Goal: Task Accomplishment & Management: Complete application form

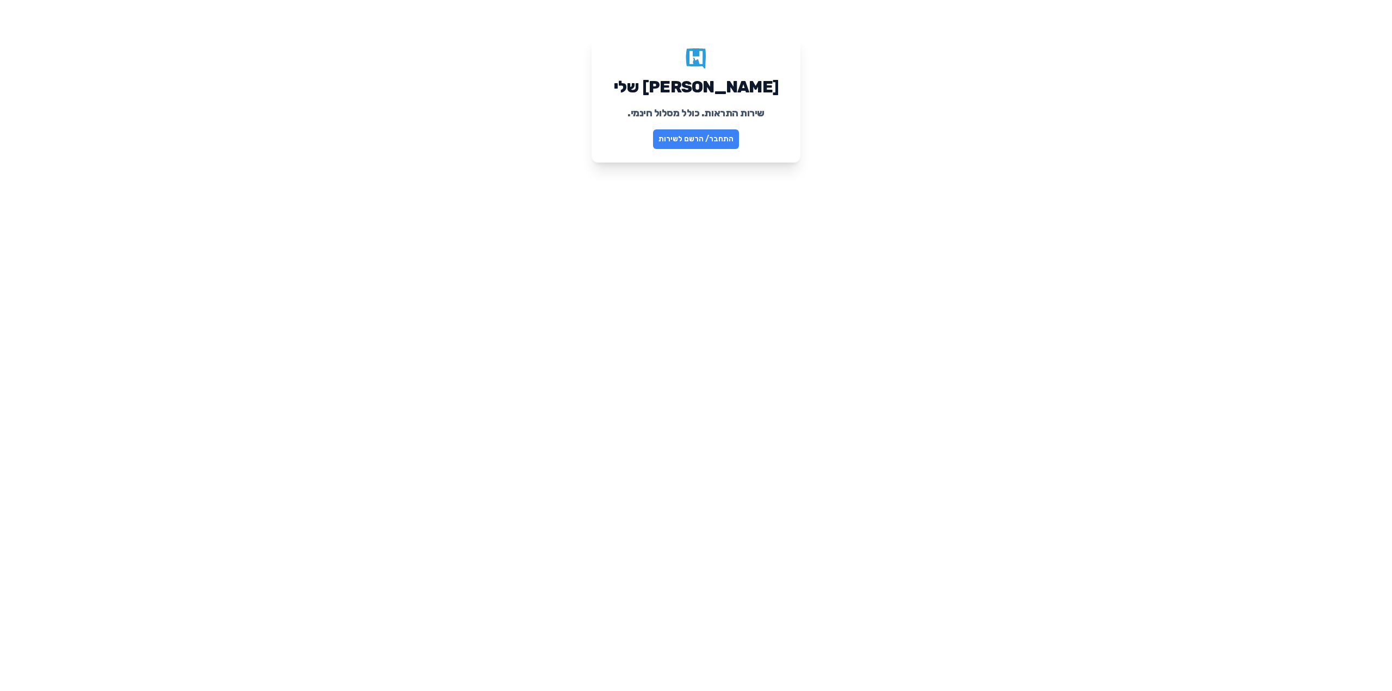
click at [688, 139] on link "התחבר/ הרשם לשירות" at bounding box center [696, 139] width 86 height 20
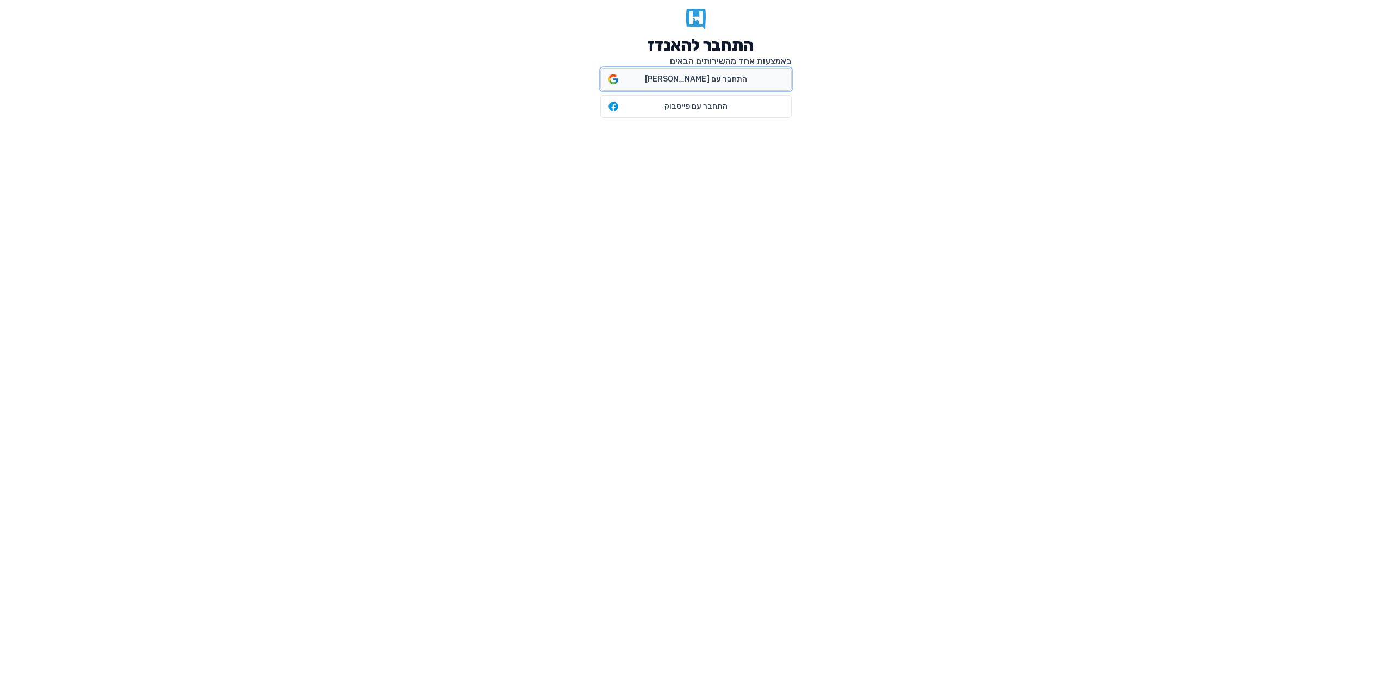
click at [700, 78] on span "התחבר עם [PERSON_NAME]" at bounding box center [696, 79] width 102 height 11
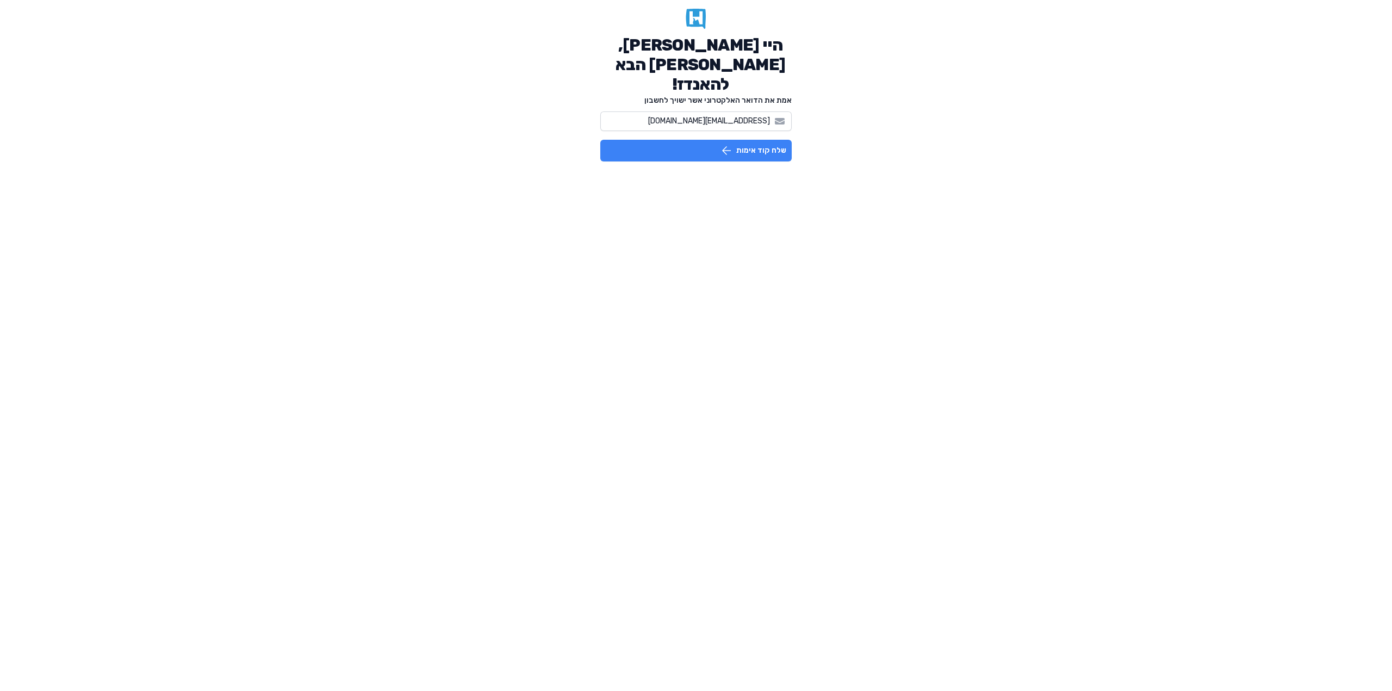
click at [716, 140] on button "שלח קוד אימות" at bounding box center [695, 151] width 191 height 22
click at [618, 111] on input "Please enter OTP character 1" at bounding box center [611, 122] width 22 height 23
type input "4"
type input "9"
type input "3"
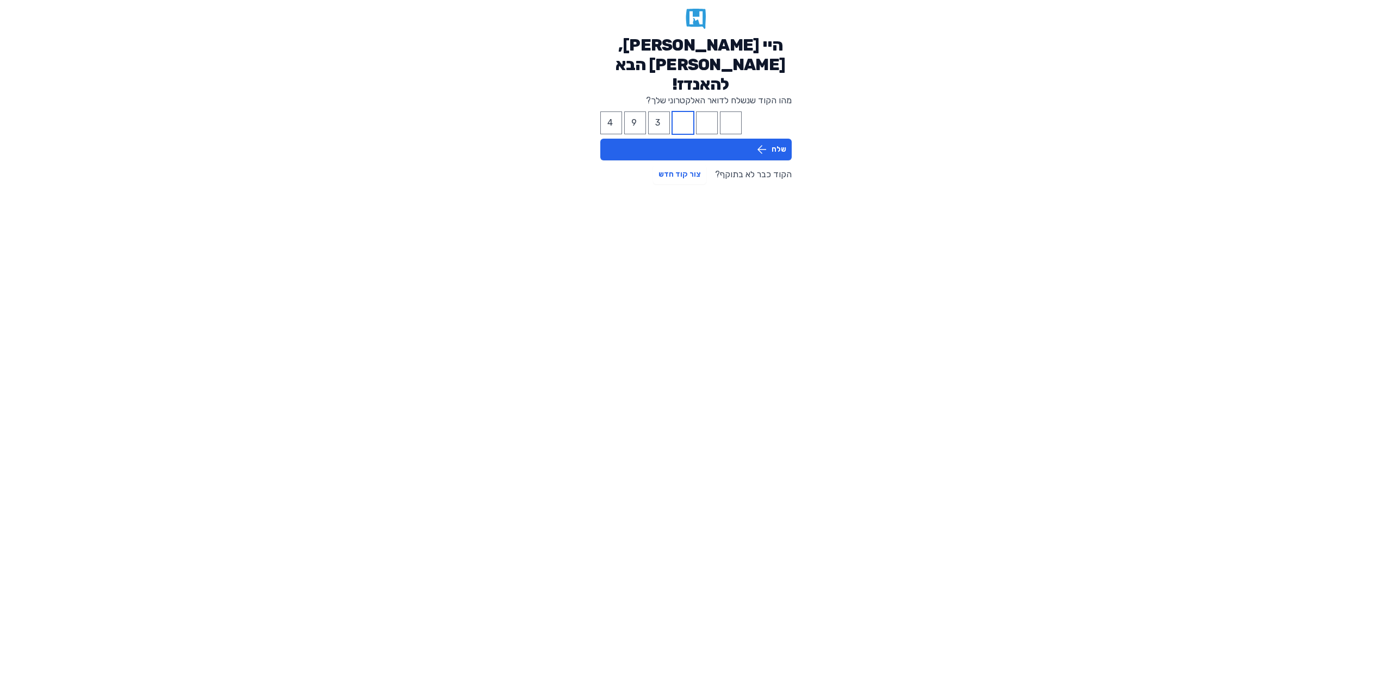
type input "6"
type input "0"
type input "4"
click at [712, 139] on button "שלח" at bounding box center [695, 150] width 191 height 22
click at [698, 95] on link "חזור לעמוד הבית" at bounding box center [698, 100] width 60 height 10
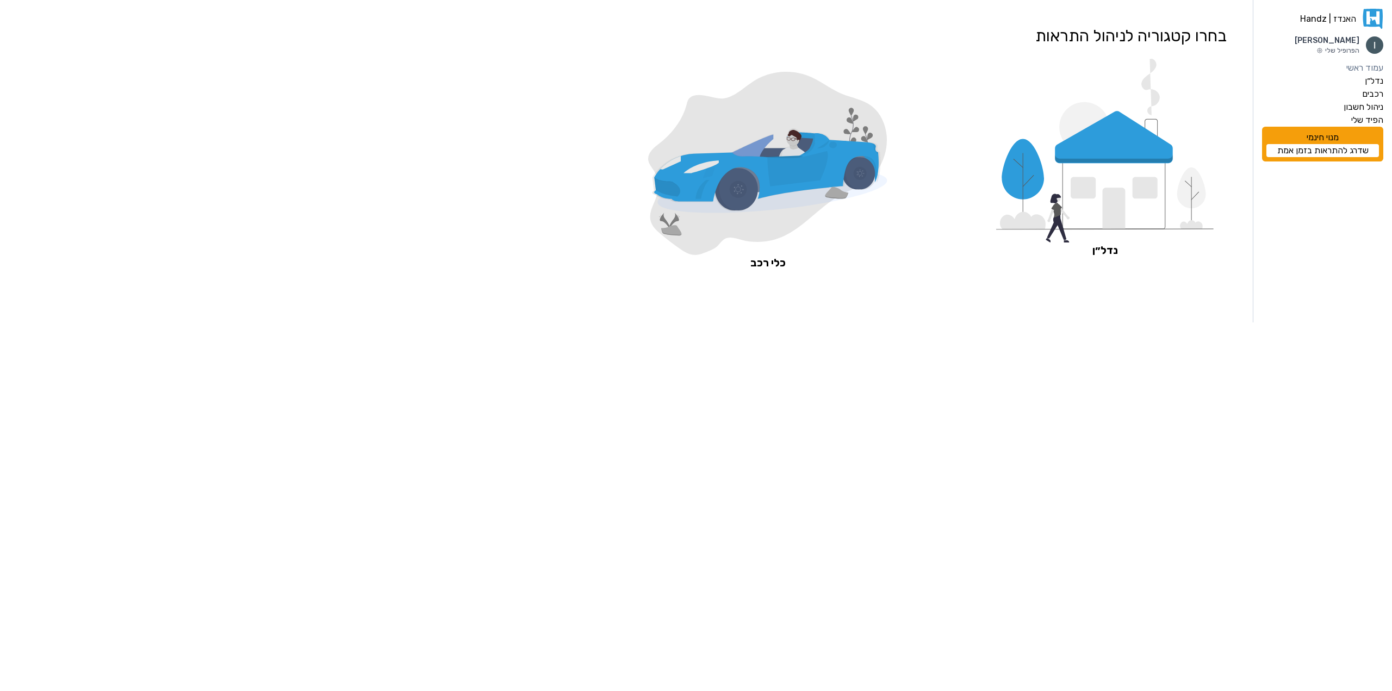
click at [755, 188] on icon at bounding box center [738, 189] width 39 height 42
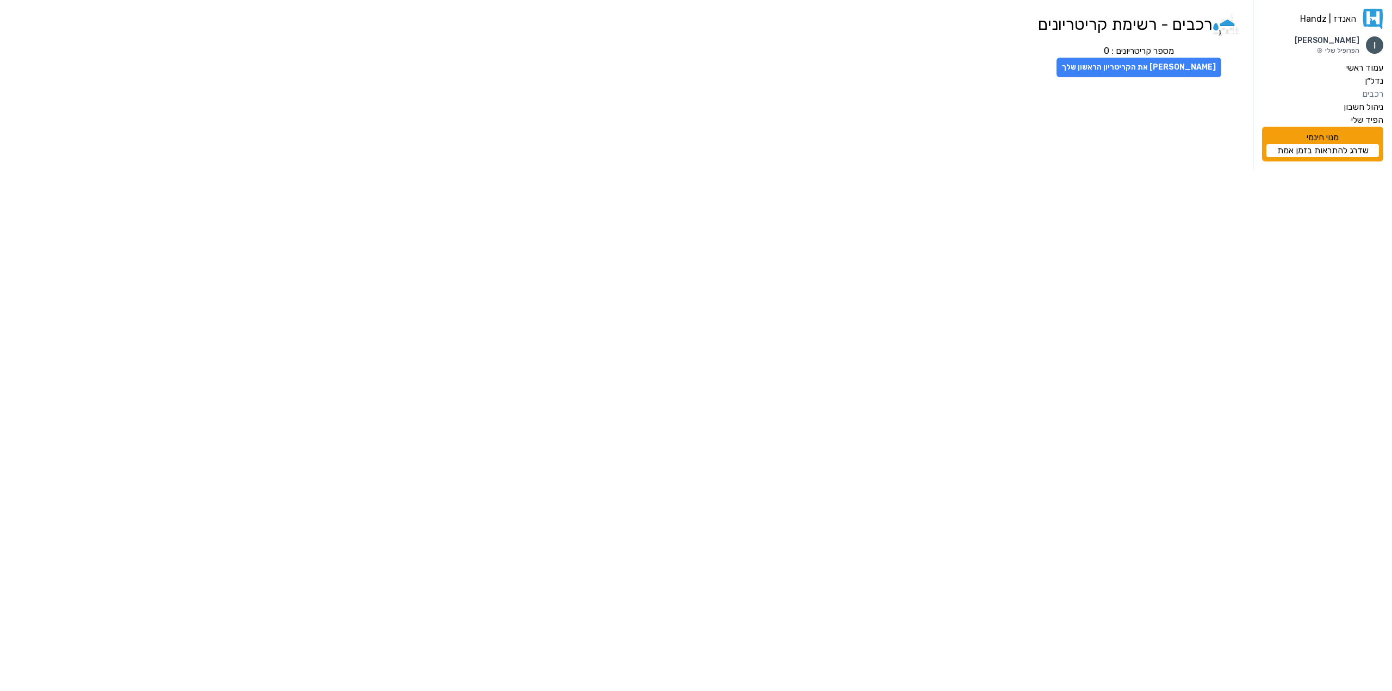
click at [1116, 64] on button "צור את הקריטריון הראשון שלך" at bounding box center [1138, 68] width 165 height 20
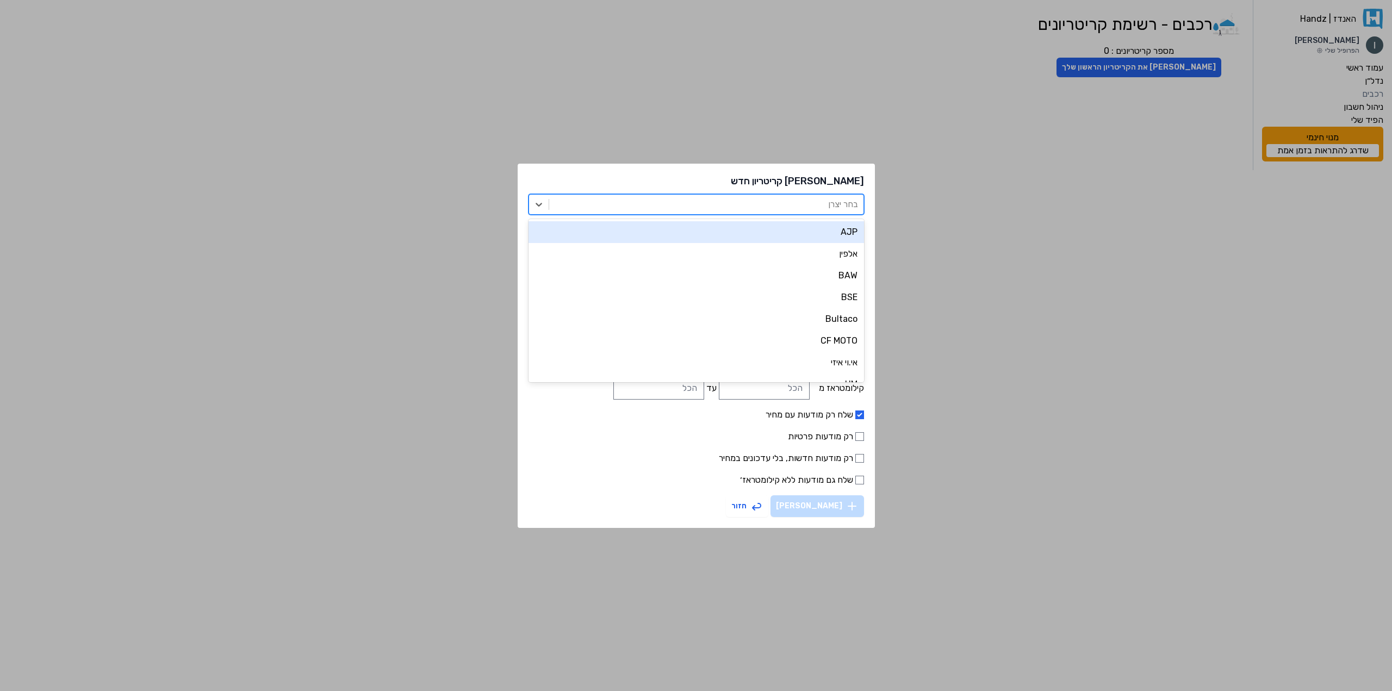
click at [824, 201] on div at bounding box center [705, 204] width 303 height 15
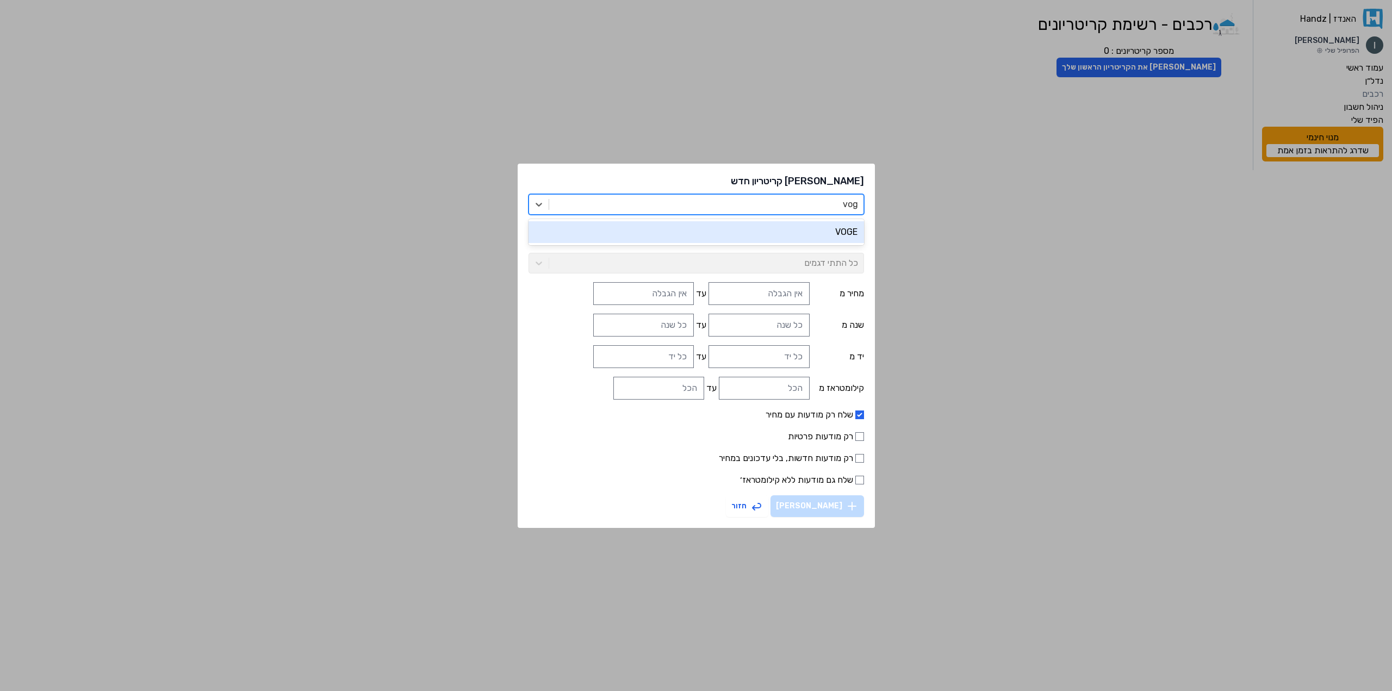
type input "voge"
click at [841, 227] on div "VOGE" at bounding box center [695, 232] width 335 height 22
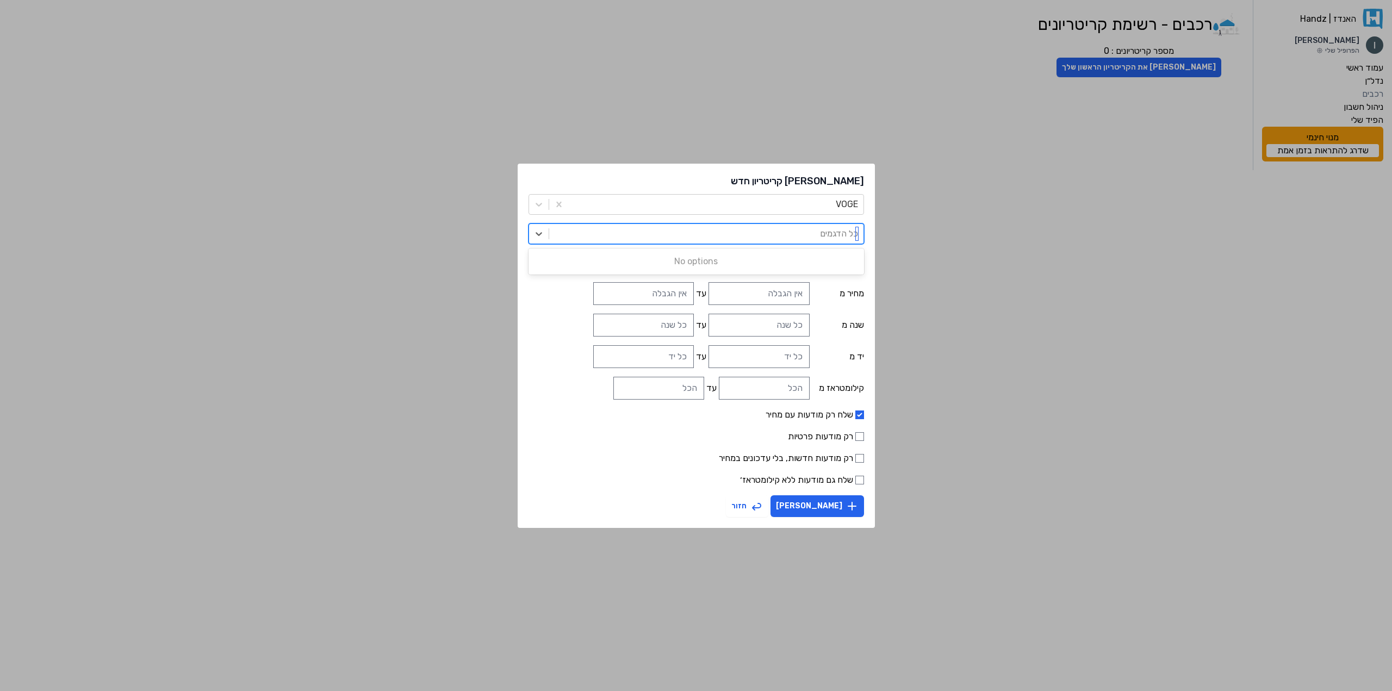
click at [812, 234] on div at bounding box center [705, 233] width 303 height 15
click at [773, 258] on div "No options" at bounding box center [695, 262] width 335 height 22
type input "SR4"
click at [981, 281] on div "צור קריטריון חדש VOGE Use Up and Down to choose options, press Enter to select …" at bounding box center [696, 345] width 1392 height 691
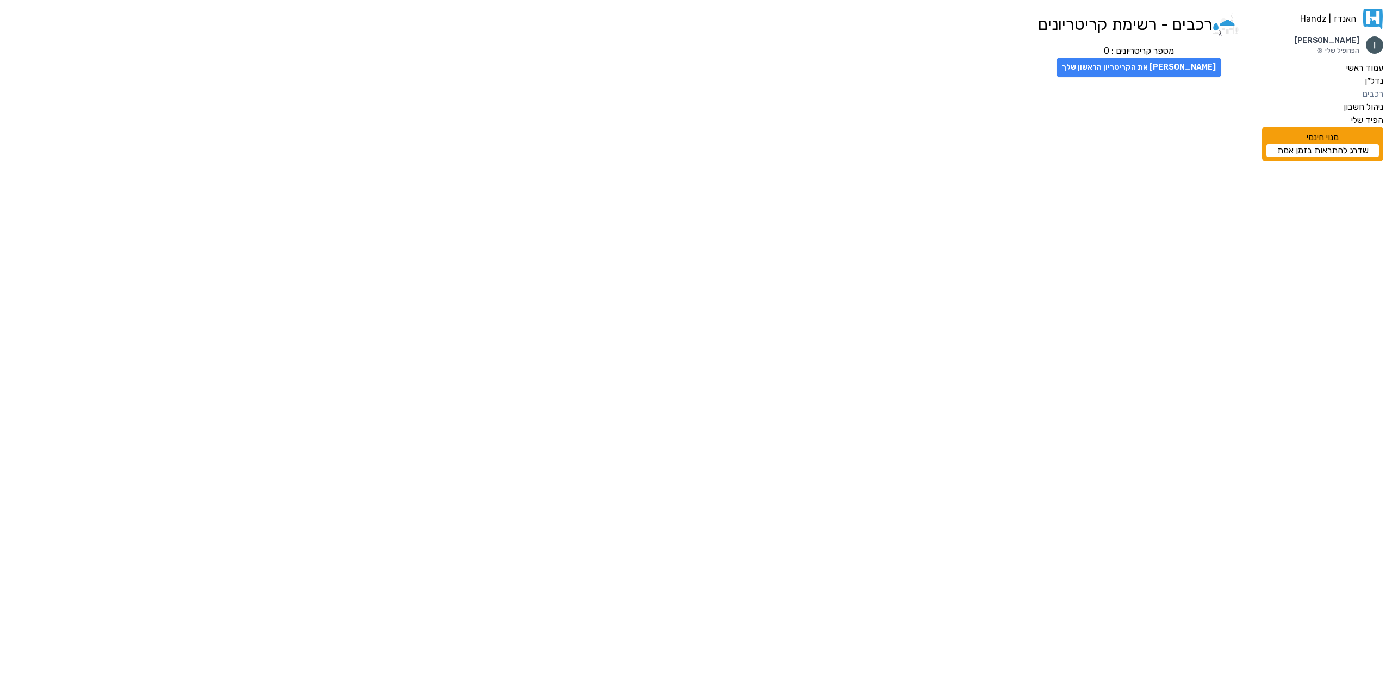
click at [1124, 67] on button "צור את הקריטריון הראשון שלך" at bounding box center [1138, 68] width 165 height 20
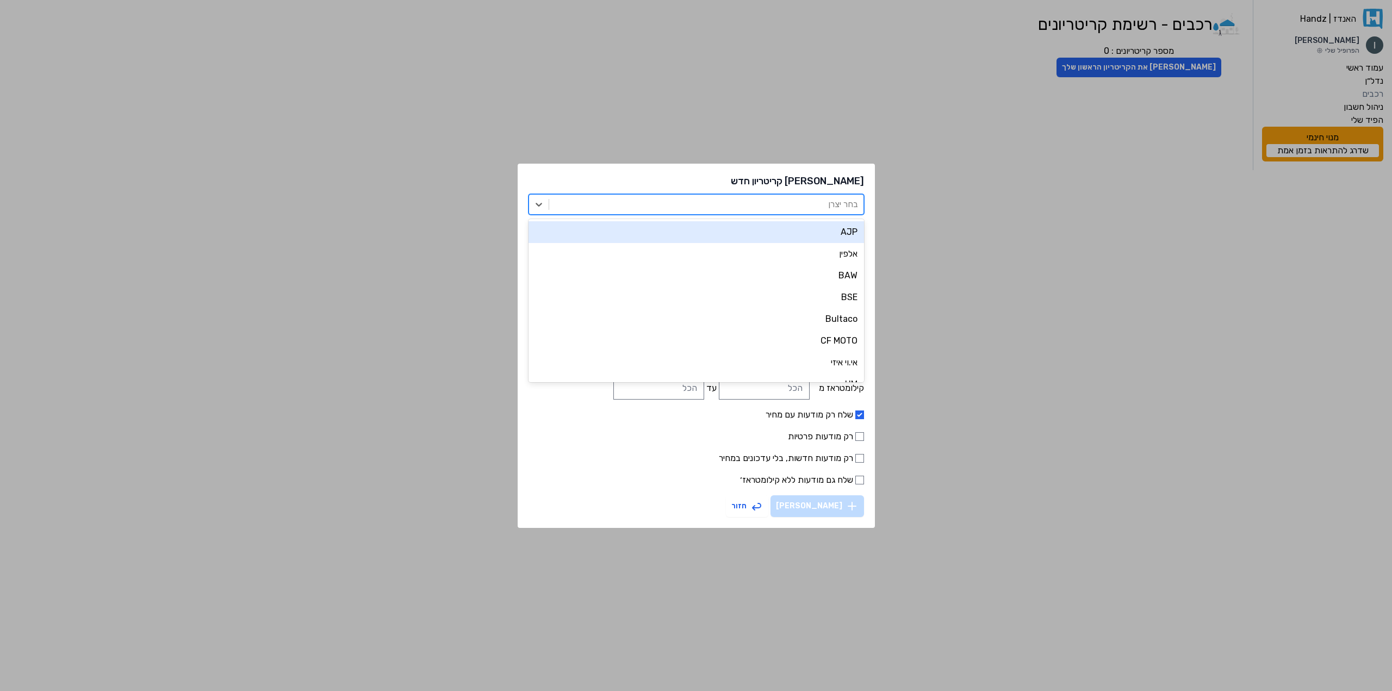
click at [793, 201] on div at bounding box center [705, 204] width 303 height 15
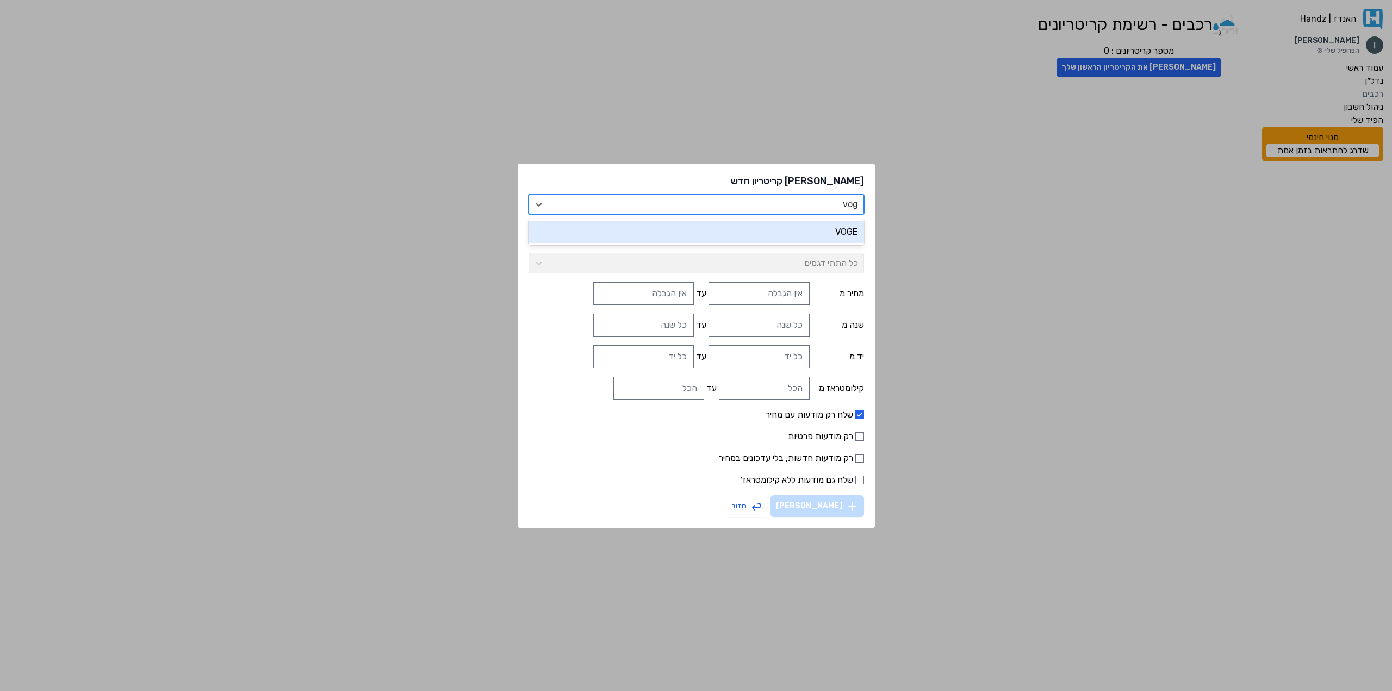
type input "voge"
click at [835, 234] on div "VOGE" at bounding box center [695, 232] width 335 height 22
click at [542, 234] on icon at bounding box center [538, 234] width 7 height 4
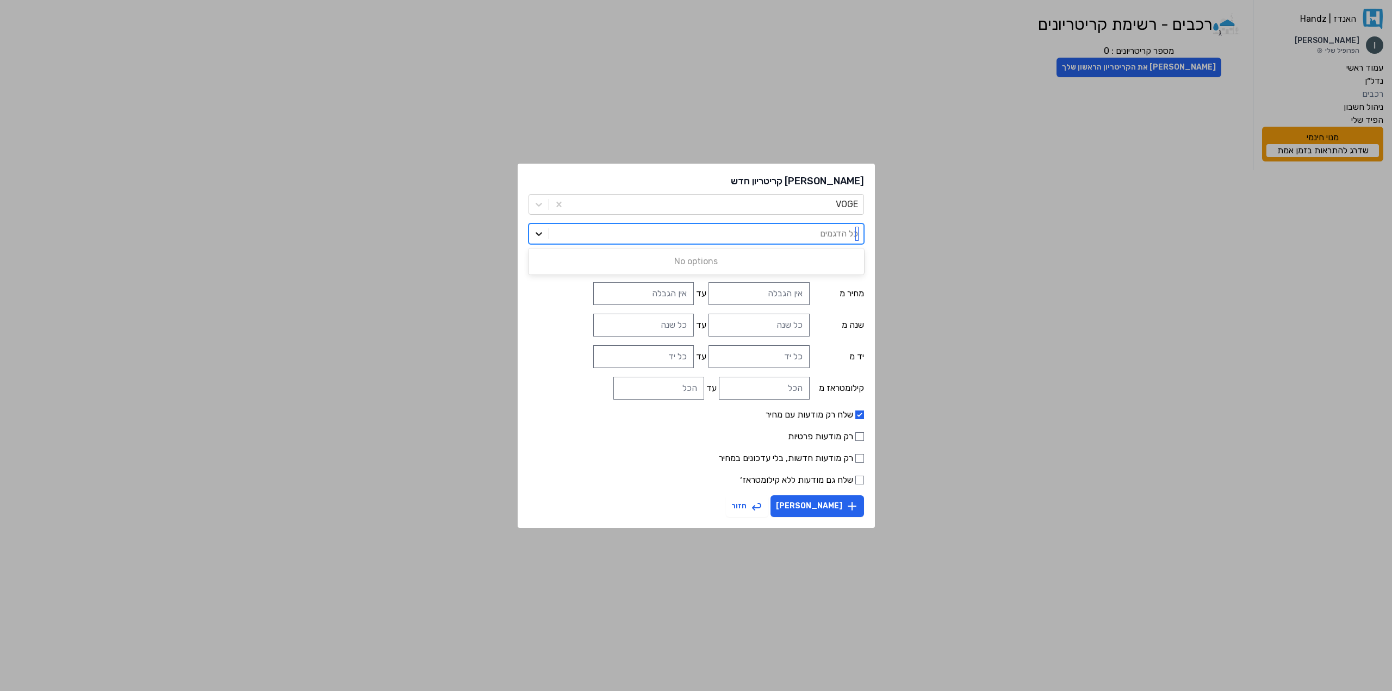
click at [542, 234] on icon at bounding box center [538, 234] width 7 height 4
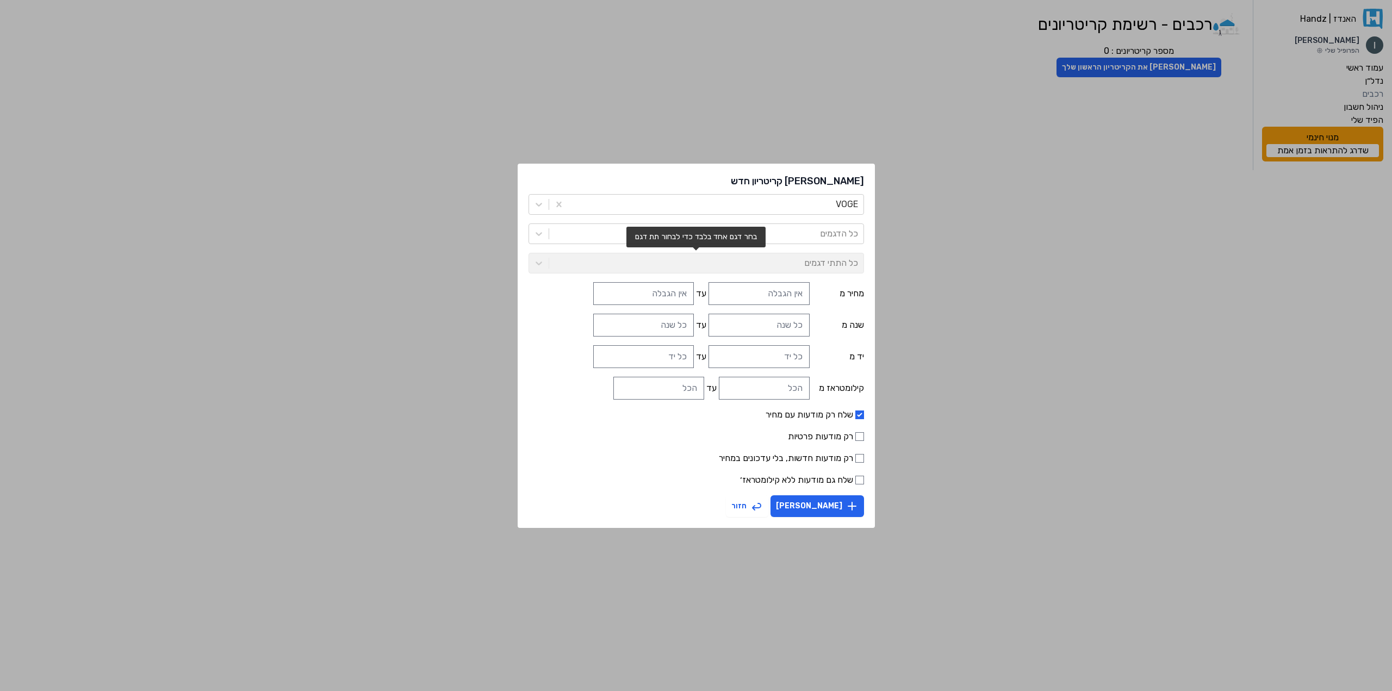
click at [549, 263] on div "כל התתי דגמים" at bounding box center [695, 263] width 335 height 21
click at [812, 233] on div at bounding box center [705, 233] width 303 height 15
click at [792, 263] on div "No options" at bounding box center [695, 262] width 335 height 22
type input "SR4"
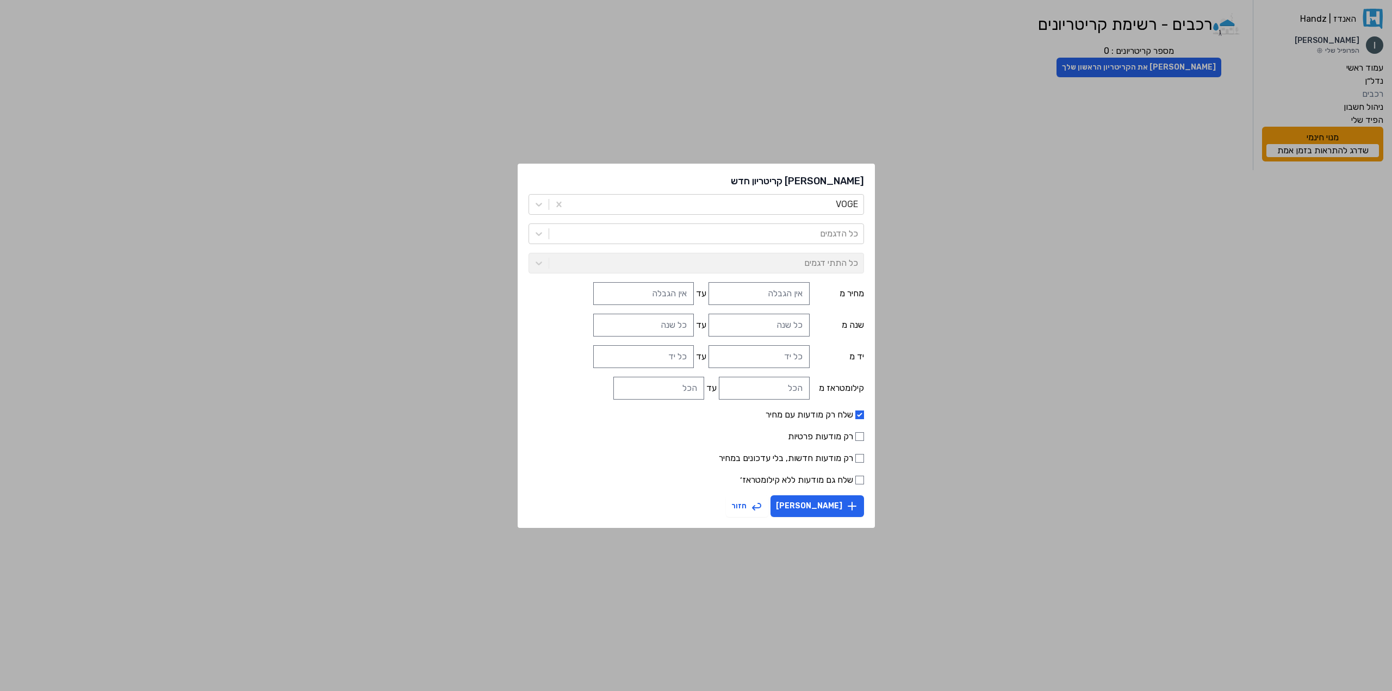
click at [586, 468] on form "VOGE כל הדגמים כל התתי דגמים מחיר מ עד שנה מ עד יד מ עד קילומטראז מ עד שלח רק מ…" at bounding box center [695, 355] width 335 height 323
click at [759, 326] on input "שנה מ" at bounding box center [758, 325] width 101 height 23
type input "2024"
click at [761, 362] on input "יד מ" at bounding box center [758, 356] width 101 height 23
click at [855, 437] on input "רק מודעות פרטיות" at bounding box center [859, 436] width 9 height 9
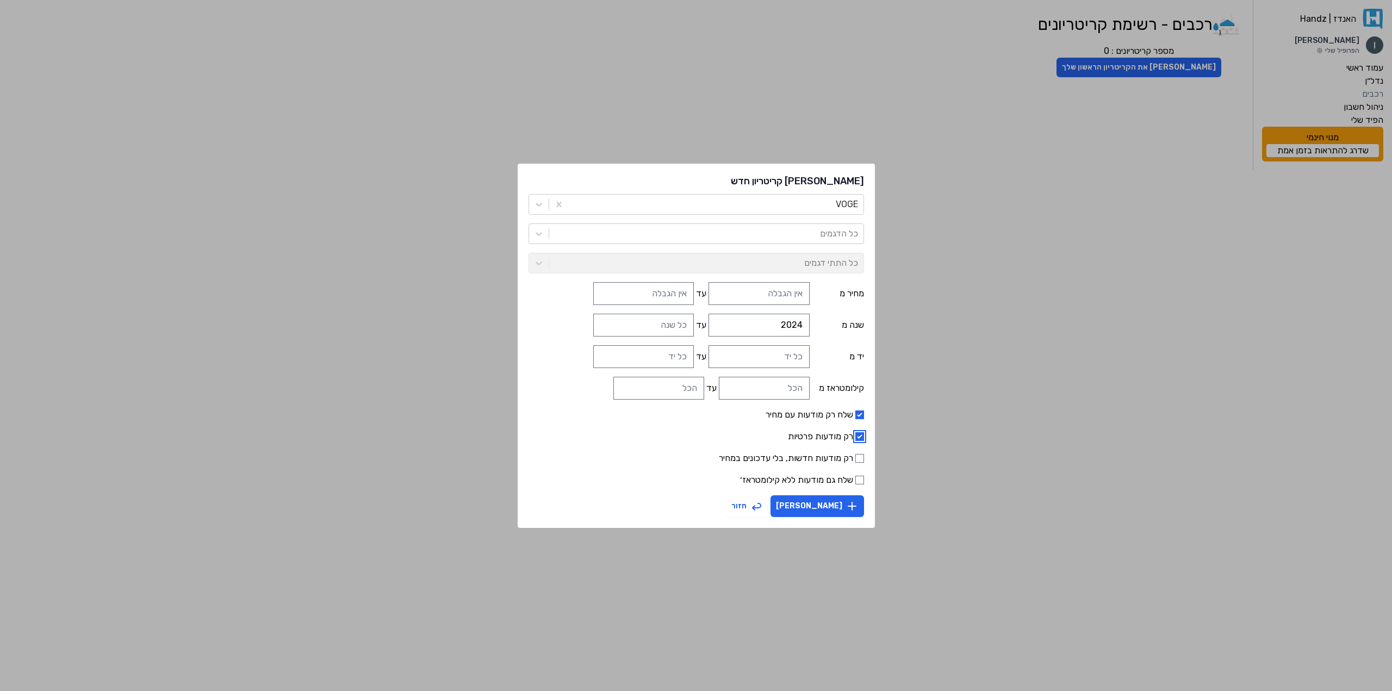
click at [855, 438] on input "רק מודעות פרטיות" at bounding box center [859, 436] width 9 height 9
checkbox input "false"
click at [855, 481] on input "שלח גם מודעות ללא קילומטראז׳" at bounding box center [859, 480] width 9 height 9
checkbox input "true"
click at [807, 508] on button "צור קריטריון" at bounding box center [817, 506] width 94 height 22
